Goal: Task Accomplishment & Management: Manage account settings

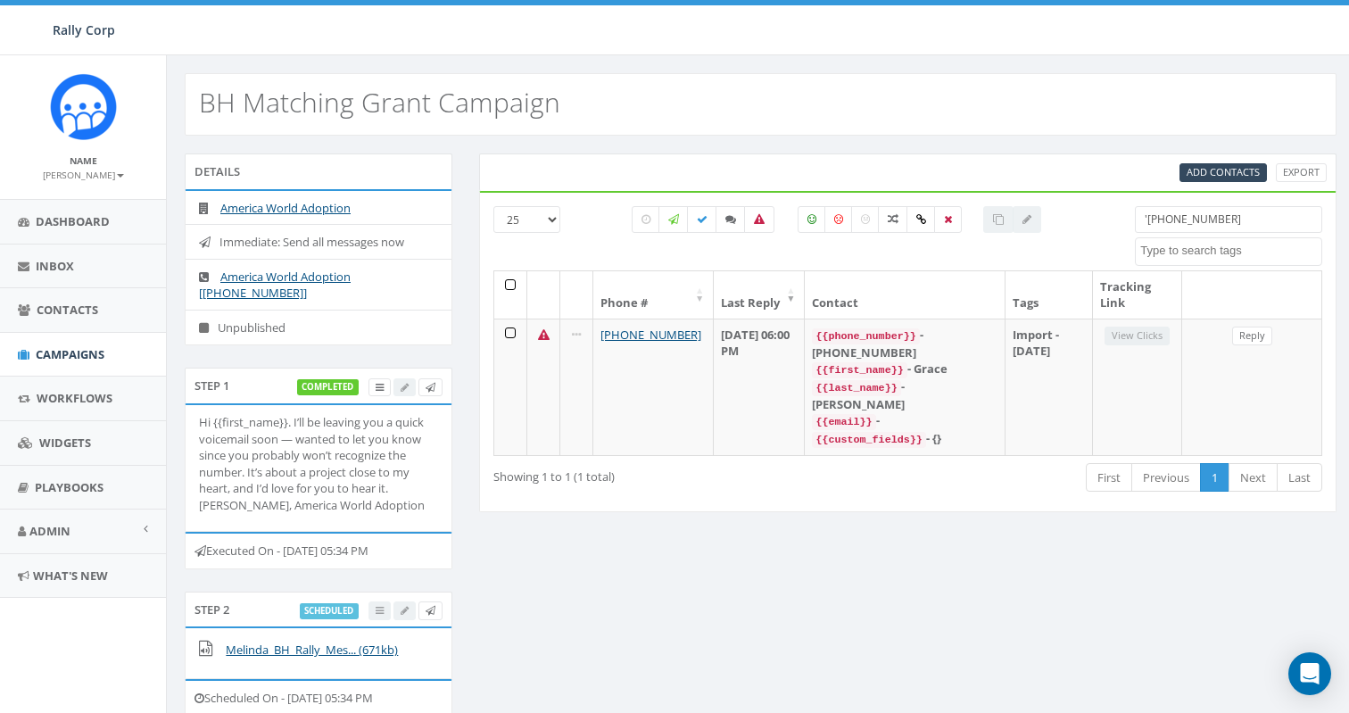
select select
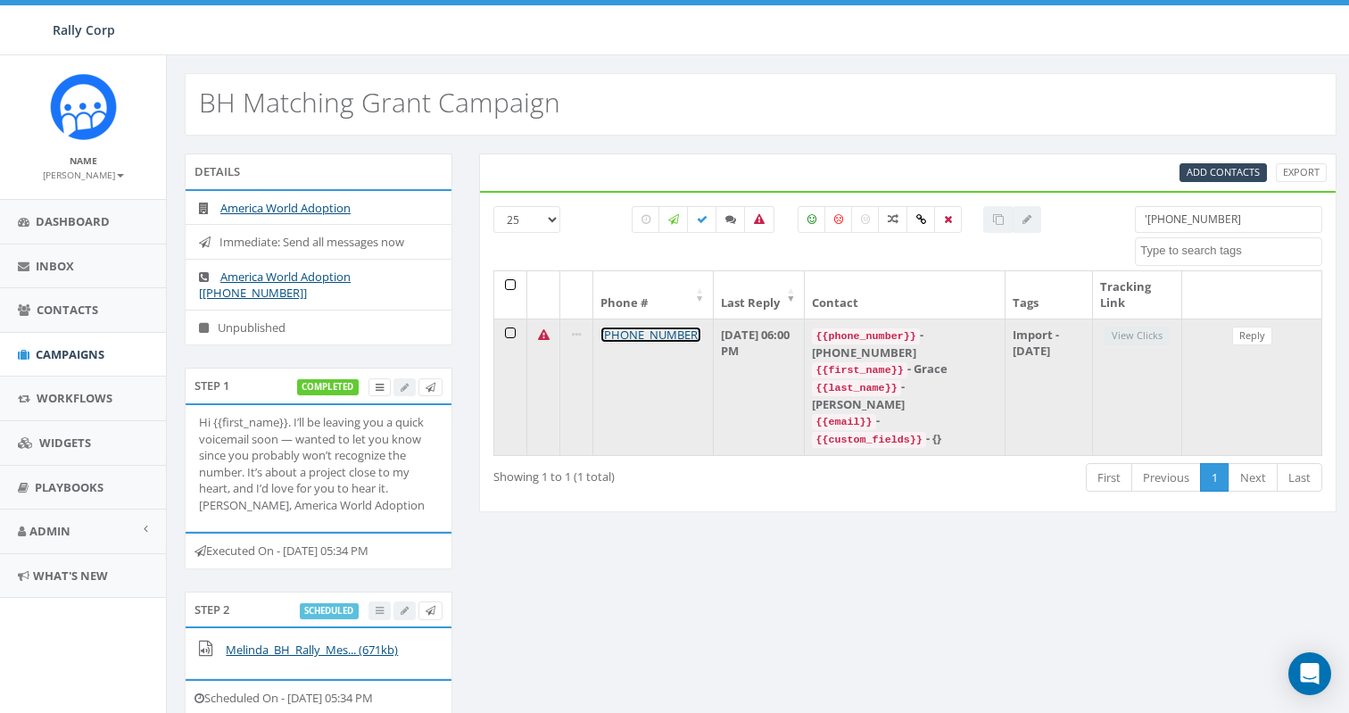
click at [657, 330] on link "[PHONE_NUMBER]" at bounding box center [651, 335] width 101 height 16
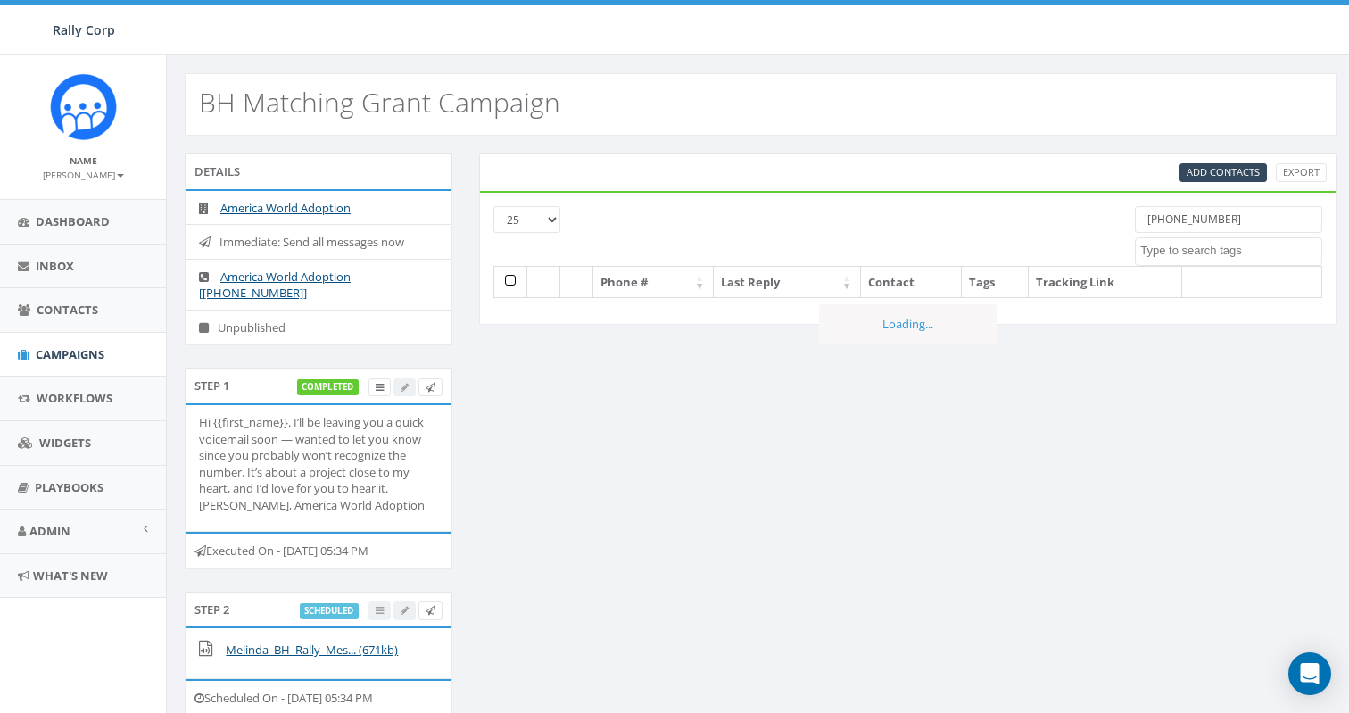
select select
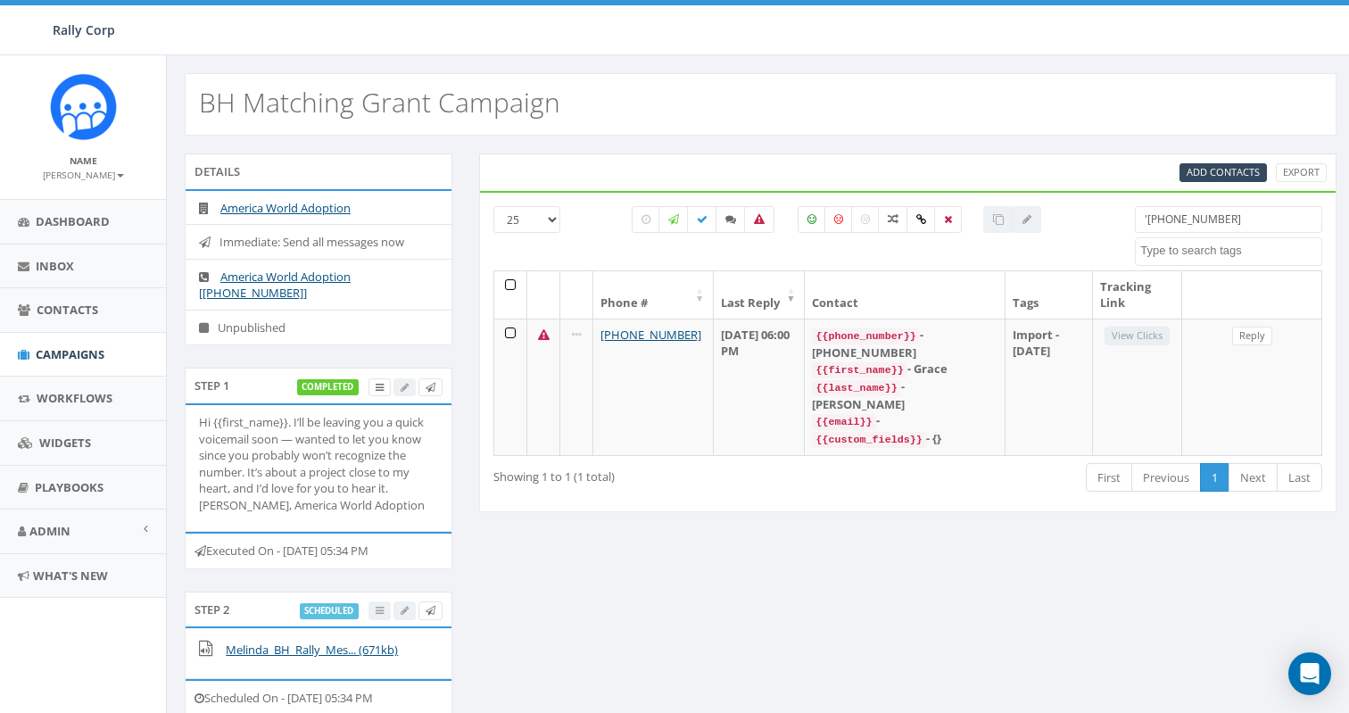
drag, startPoint x: 1273, startPoint y: 211, endPoint x: 1297, endPoint y: 212, distance: 24.2
click at [1297, 212] on input "'[PHONE_NUMBER]" at bounding box center [1228, 219] width 187 height 27
paste input "8587365358"
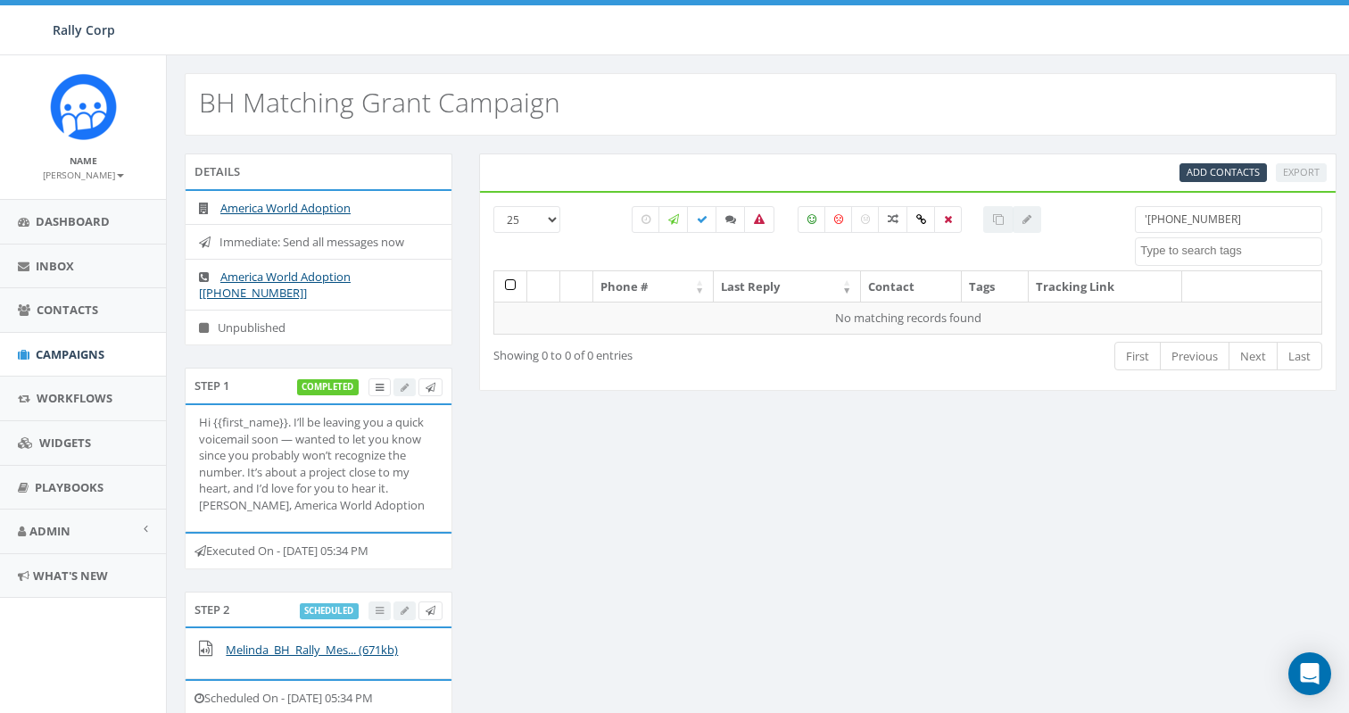
click at [1149, 218] on input "'[PHONE_NUMBER]" at bounding box center [1228, 219] width 187 height 27
type input "[PHONE_NUMBER]"
drag, startPoint x: 1233, startPoint y: 213, endPoint x: 989, endPoint y: 205, distance: 244.6
click at [989, 206] on div "25 50 100 All 0 contact(s) on current page All 1 contact(s) filtered +185873653…" at bounding box center [908, 238] width 856 height 64
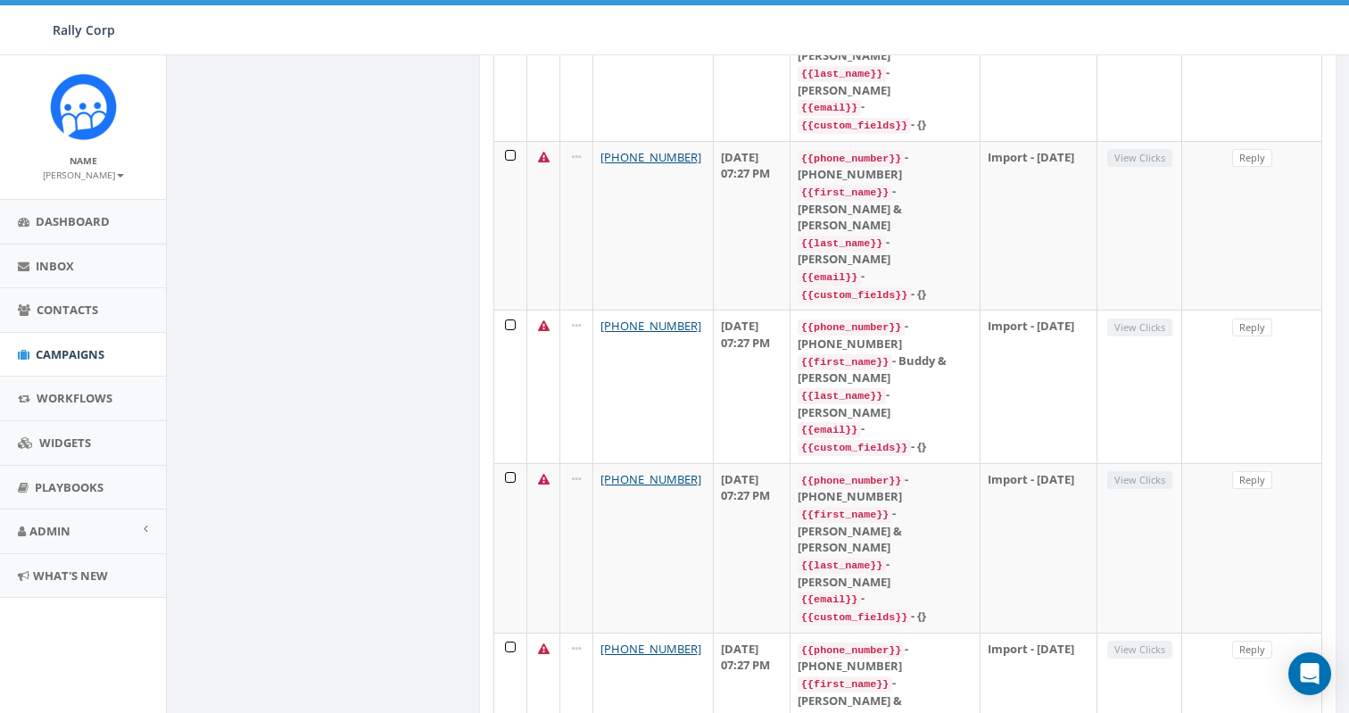
scroll to position [3098, 0]
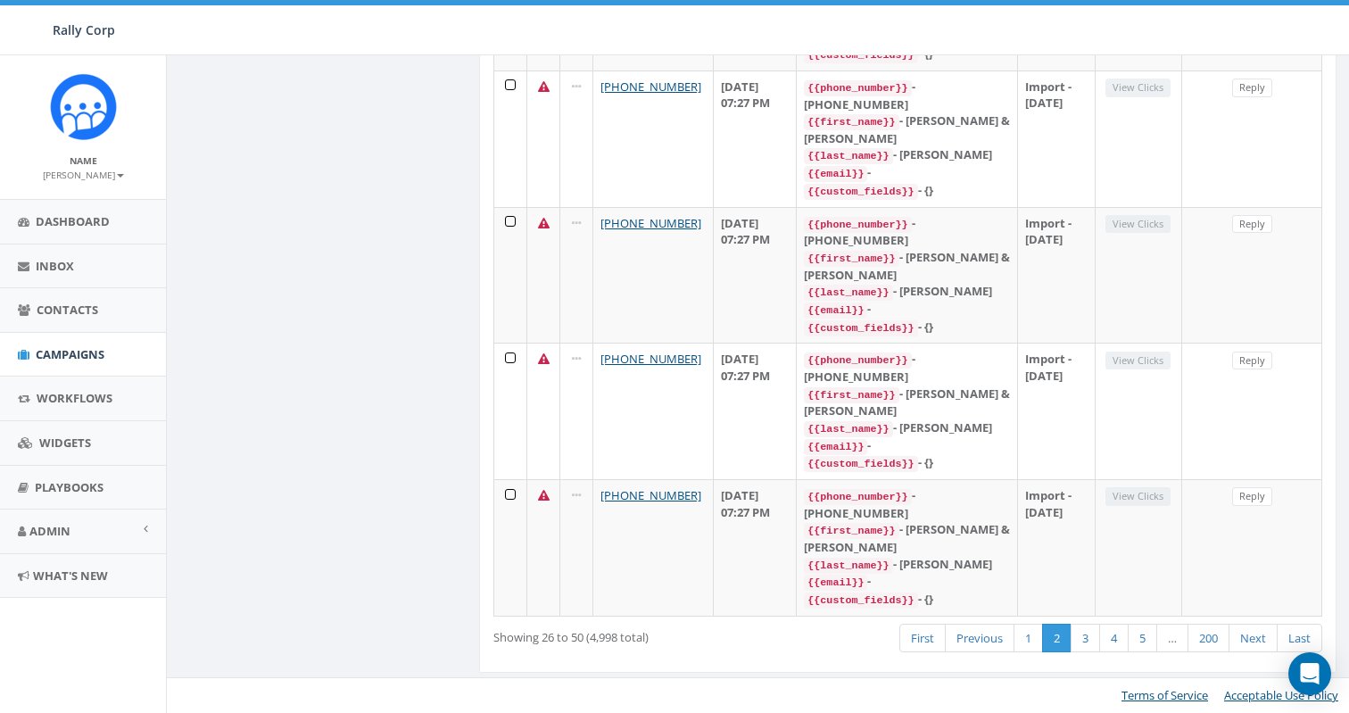
scroll to position [2948, 0]
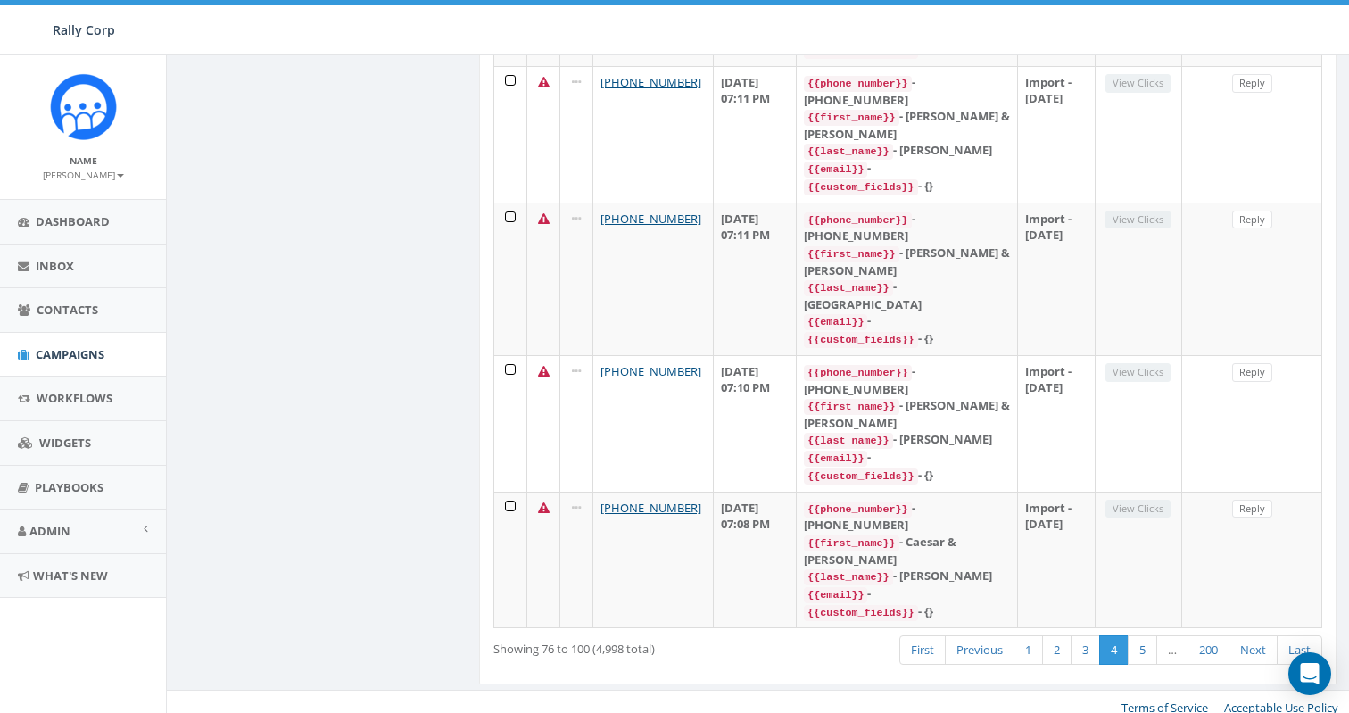
scroll to position [2965, 0]
